Goal: Book appointment/travel/reservation

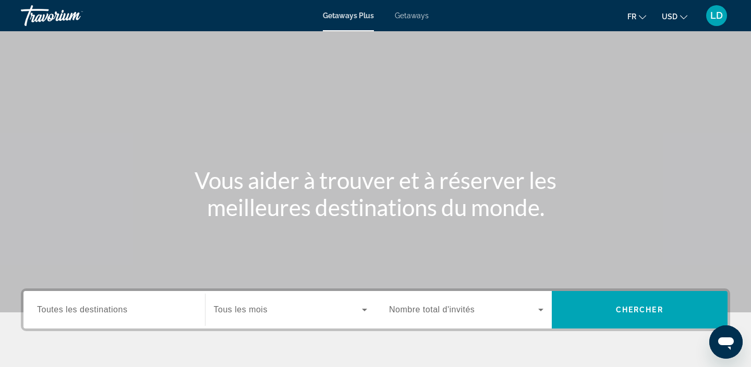
click at [87, 318] on div "Search widget" at bounding box center [114, 311] width 154 height 30
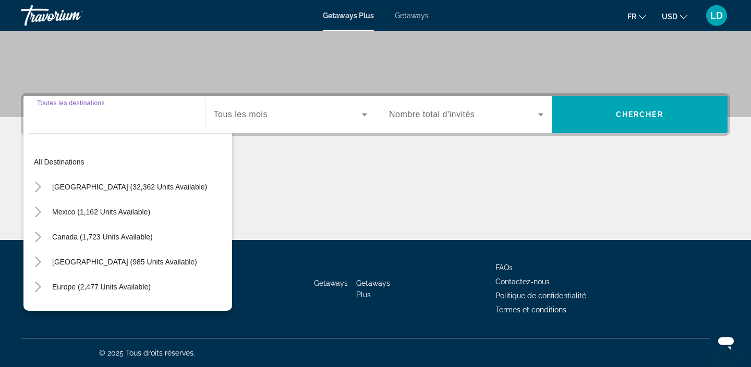
scroll to position [196, 0]
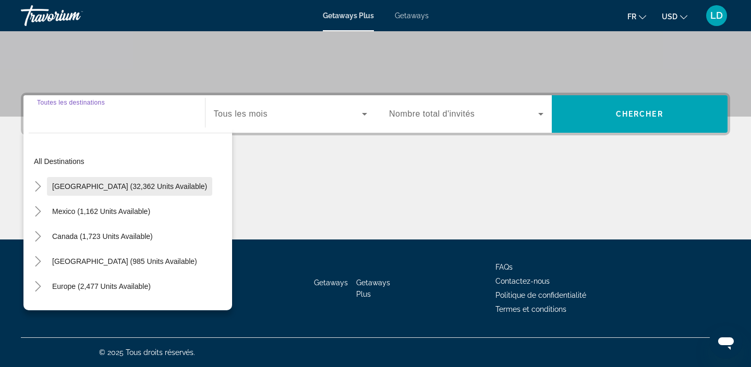
click at [120, 191] on span "[GEOGRAPHIC_DATA] (32,362 units available)" at bounding box center [129, 186] width 155 height 8
type input "**********"
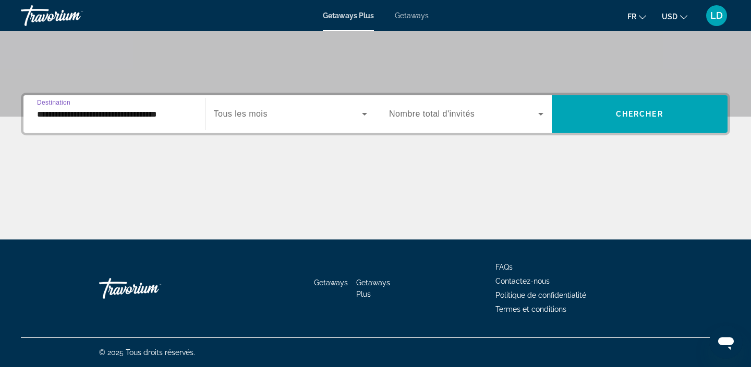
click at [271, 120] on span "Search widget" at bounding box center [288, 114] width 149 height 13
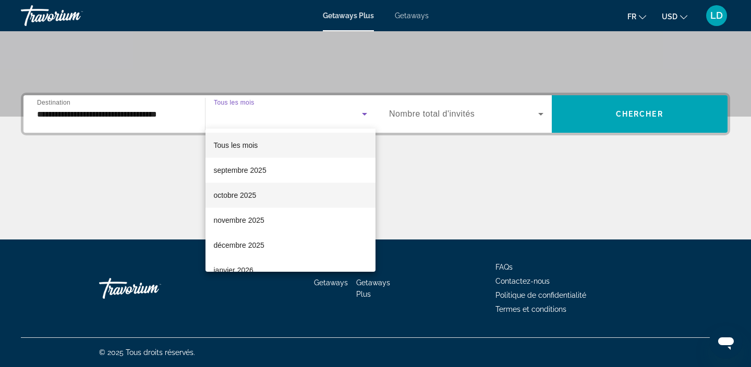
click at [264, 190] on mat-option "octobre 2025" at bounding box center [290, 195] width 170 height 25
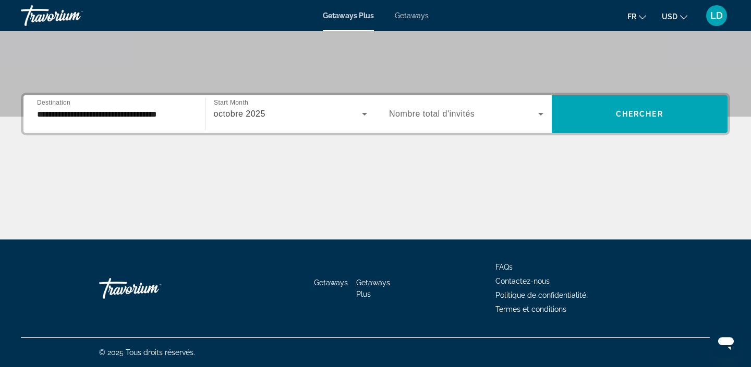
click at [480, 124] on div "Search widget" at bounding box center [466, 114] width 154 height 29
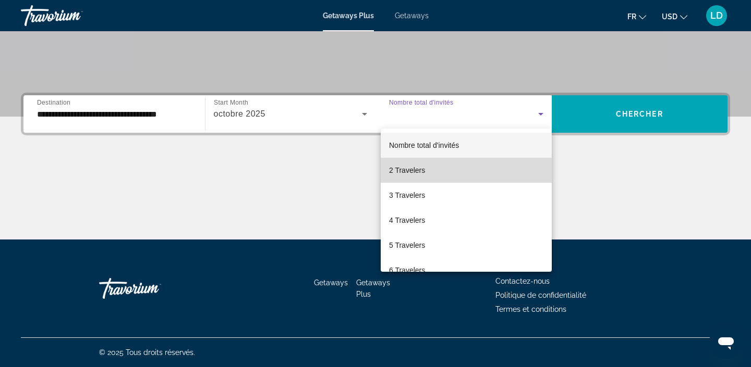
click at [466, 170] on mat-option "2 Travelers" at bounding box center [466, 170] width 171 height 25
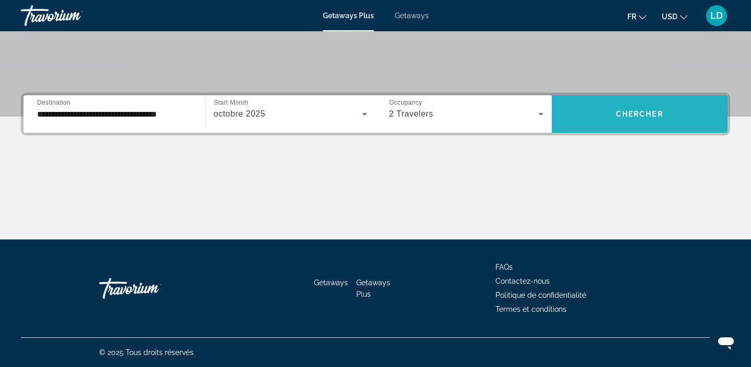
click at [627, 117] on span "Chercher" at bounding box center [639, 114] width 47 height 8
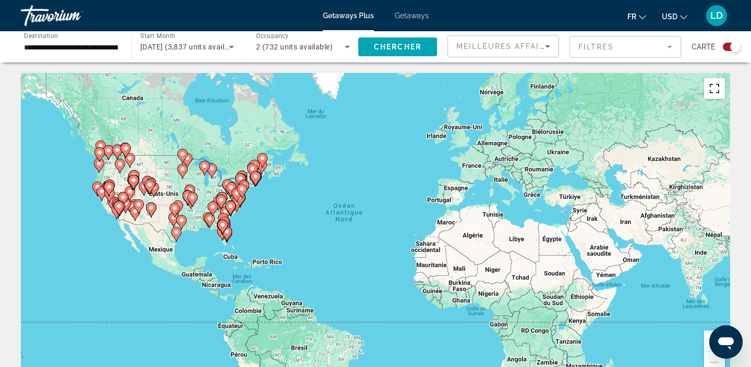
click at [712, 88] on button "Passer en plein écran" at bounding box center [714, 88] width 21 height 21
click at [221, 201] on image "Main content" at bounding box center [221, 200] width 6 height 6
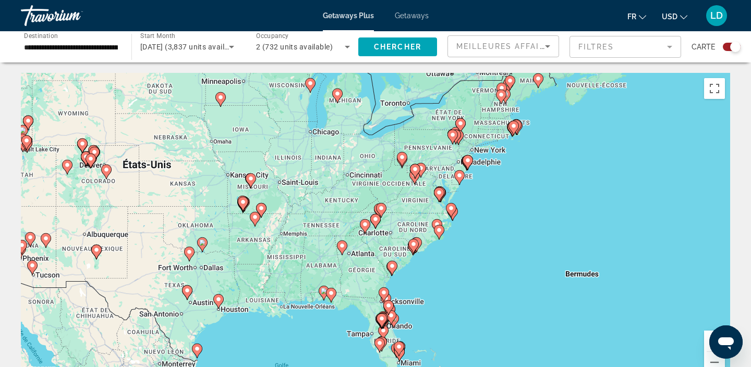
click at [475, 152] on div "Pour naviguer, appuyez sur les touches fléchées. Pour activer le glissement ave…" at bounding box center [375, 229] width 709 height 313
click at [466, 150] on div "Pour activer le glissement avec le clavier, appuyez sur Alt+Entrée. Une fois ce…" at bounding box center [375, 229] width 709 height 313
click at [462, 121] on image "Main content" at bounding box center [460, 123] width 6 height 6
type input "**********"
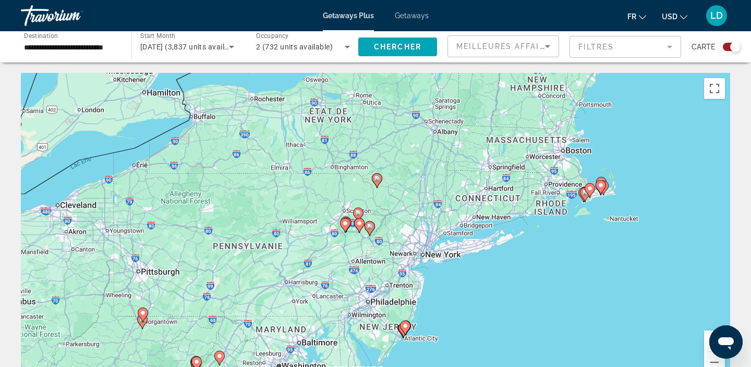
drag, startPoint x: 439, startPoint y: 224, endPoint x: 440, endPoint y: 181, distance: 42.8
click at [440, 181] on div "Pour activer le glissement avec le clavier, appuyez sur Alt+Entrée. Une fois ce…" at bounding box center [375, 229] width 709 height 313
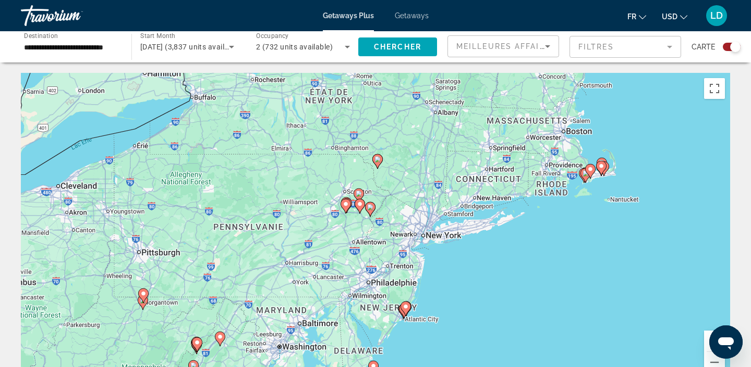
drag, startPoint x: 438, startPoint y: 180, endPoint x: 439, endPoint y: 160, distance: 19.8
click at [439, 160] on div "Pour activer le glissement avec le clavier, appuyez sur Alt+Entrée. Une fois ce…" at bounding box center [375, 229] width 709 height 313
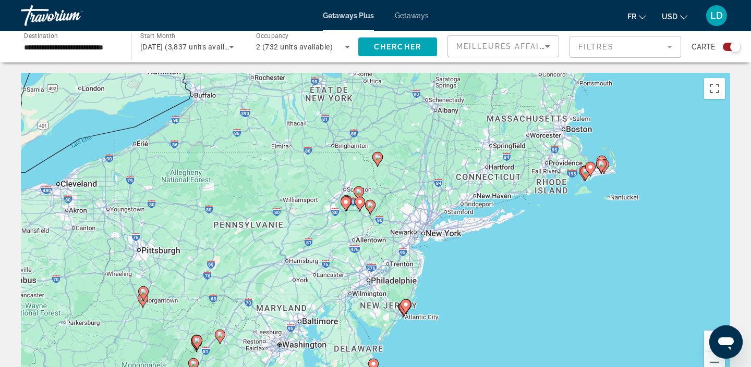
click at [416, 220] on div "Pour activer le glissement avec le clavier, appuyez sur Alt+Entrée. Une fois ce…" at bounding box center [375, 229] width 709 height 313
